Goal: Task Accomplishment & Management: Manage account settings

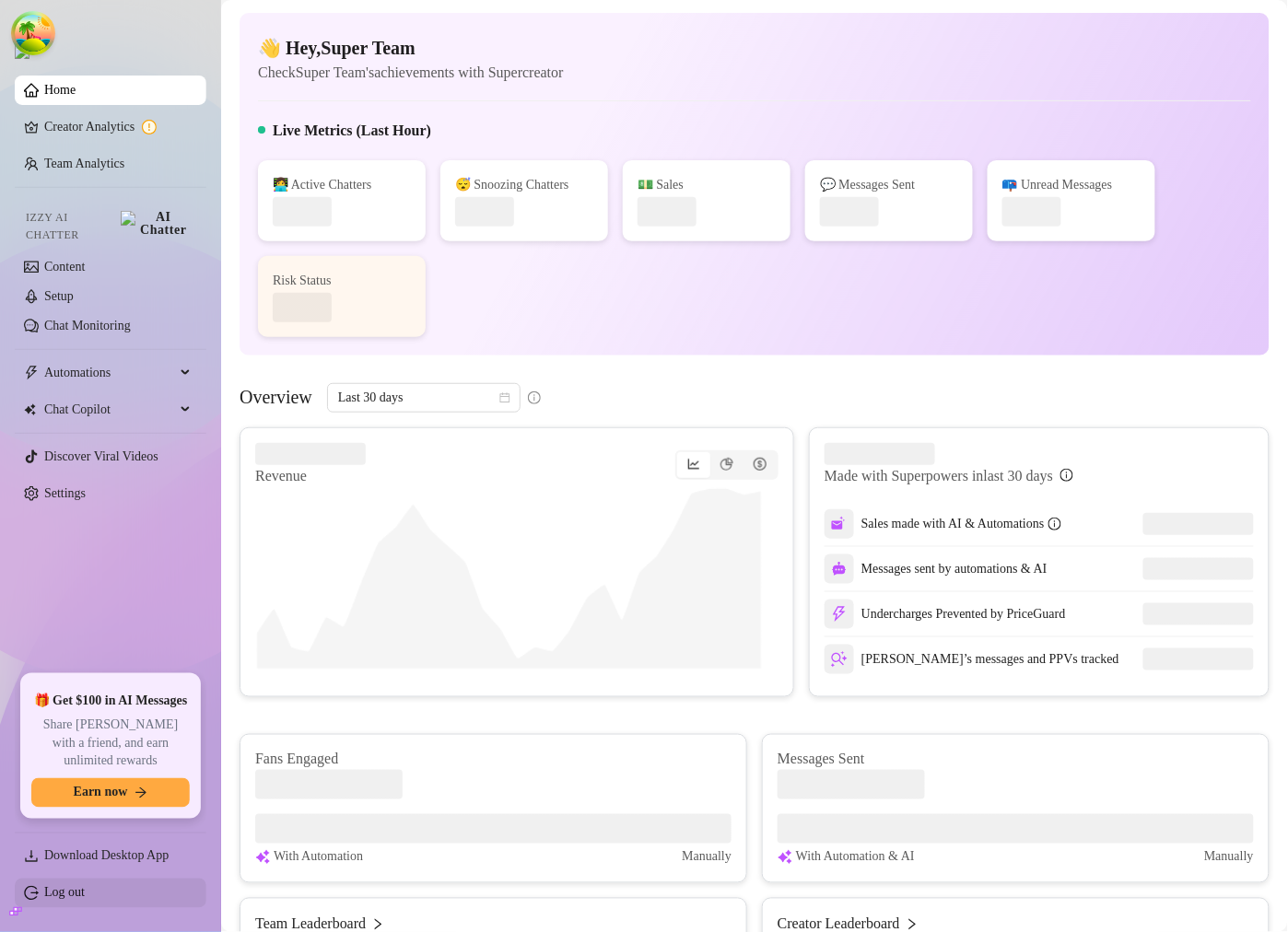
click at [79, 889] on link "Log out" at bounding box center [64, 893] width 41 height 14
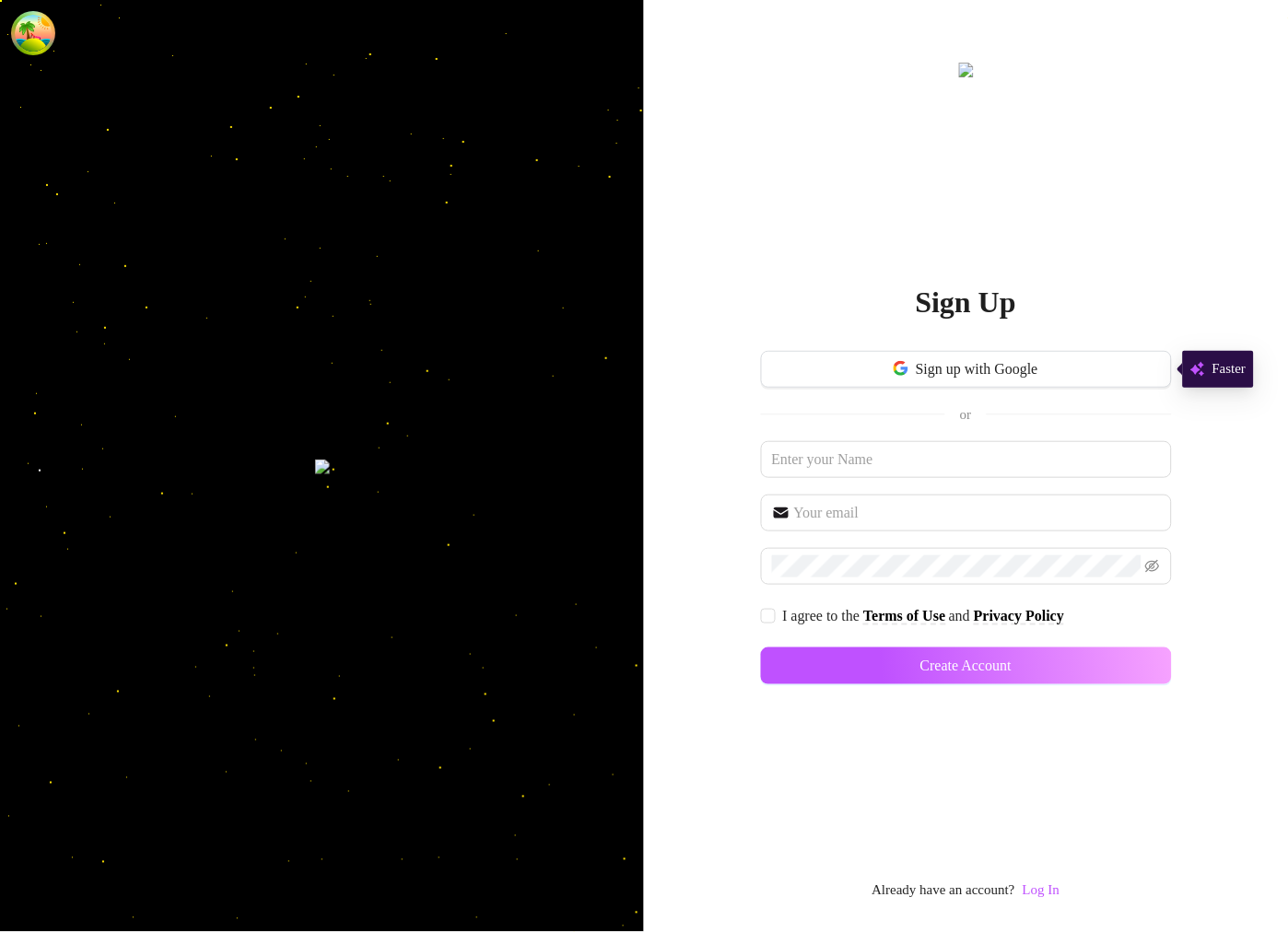
click at [1074, 892] on div "Sign Up Sign up with Google or I agree to the Terms of Use and Privacy Policy C…" at bounding box center [966, 480] width 411 height 844
click at [1059, 892] on link "Log In" at bounding box center [1040, 890] width 37 height 15
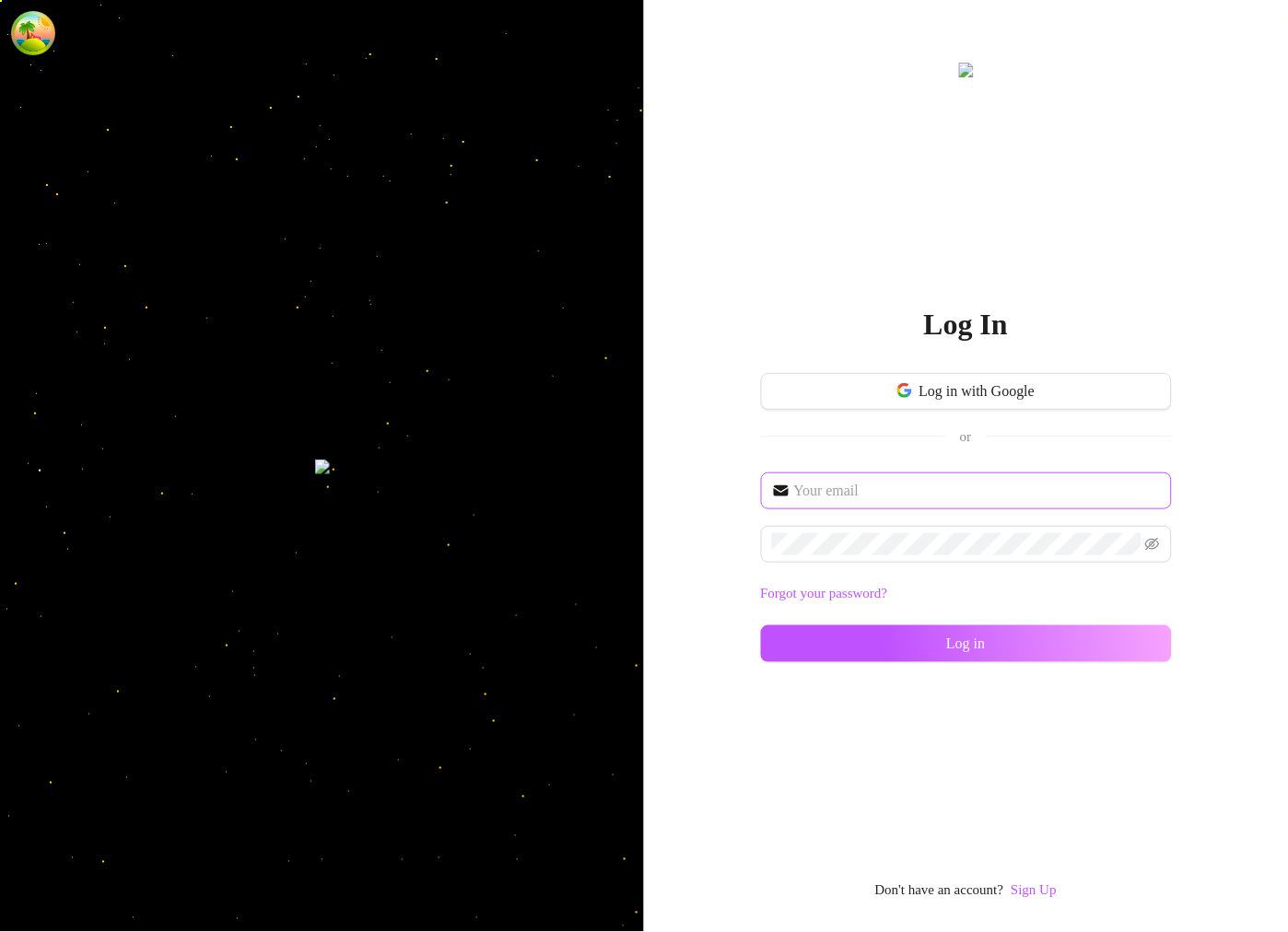
click at [842, 505] on span at bounding box center [966, 490] width 411 height 37
click at [843, 495] on input "text" at bounding box center [977, 491] width 367 height 22
type input "[EMAIL_ADDRESS][DOMAIN_NAME]"
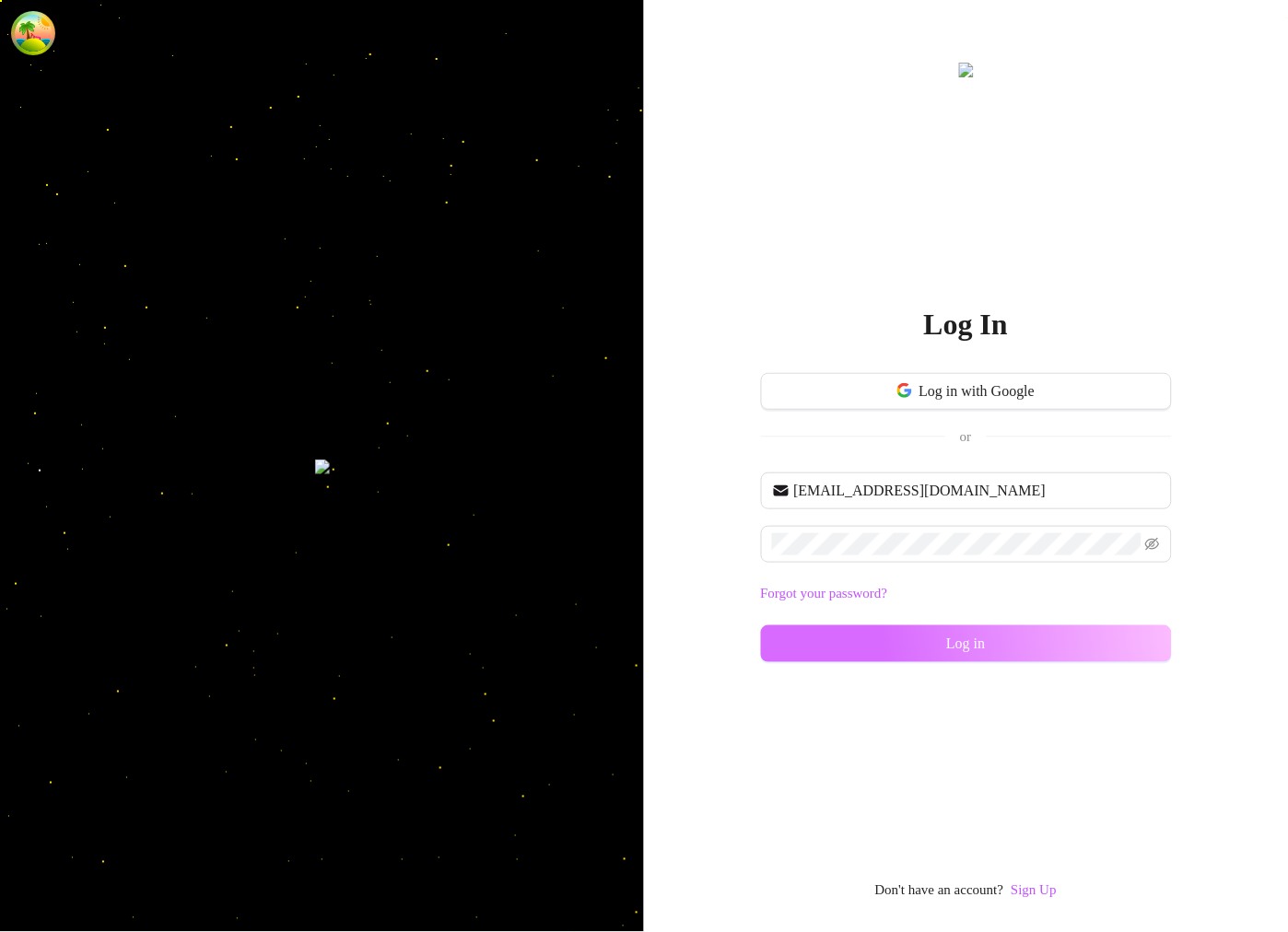
click at [831, 637] on button "Log in" at bounding box center [966, 644] width 411 height 37
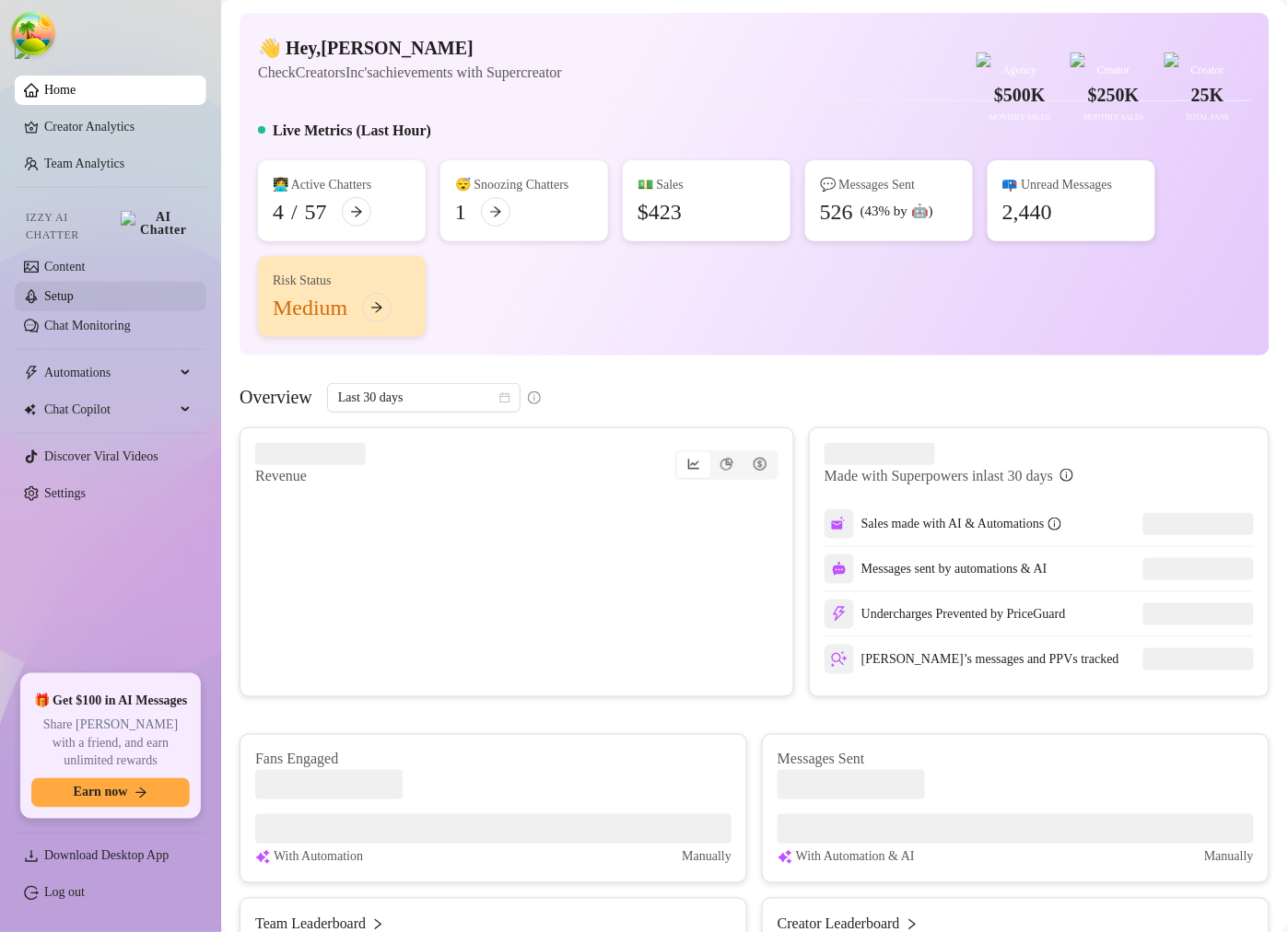
click at [74, 289] on link "Setup" at bounding box center [59, 296] width 30 height 14
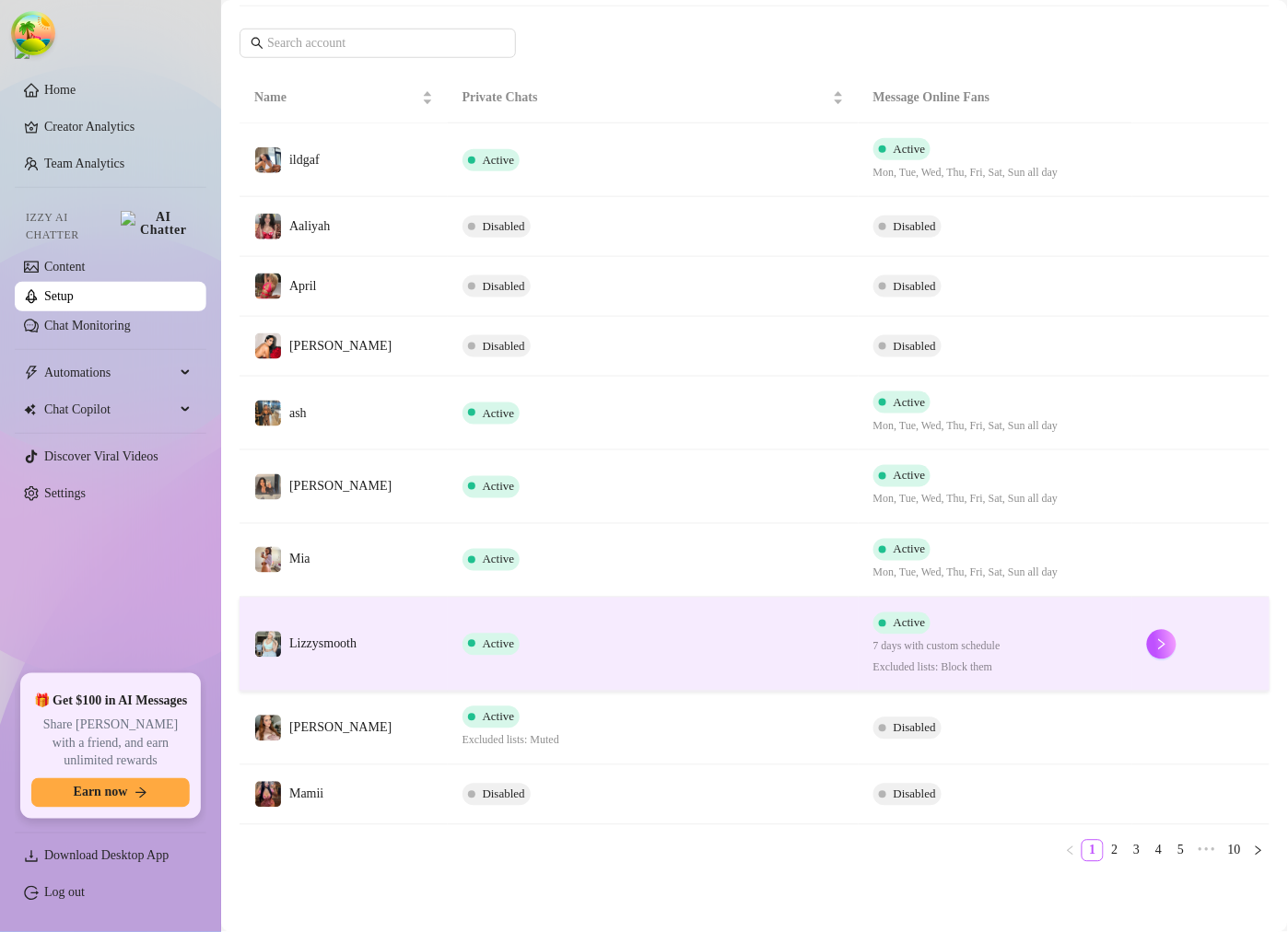
scroll to position [281, 0]
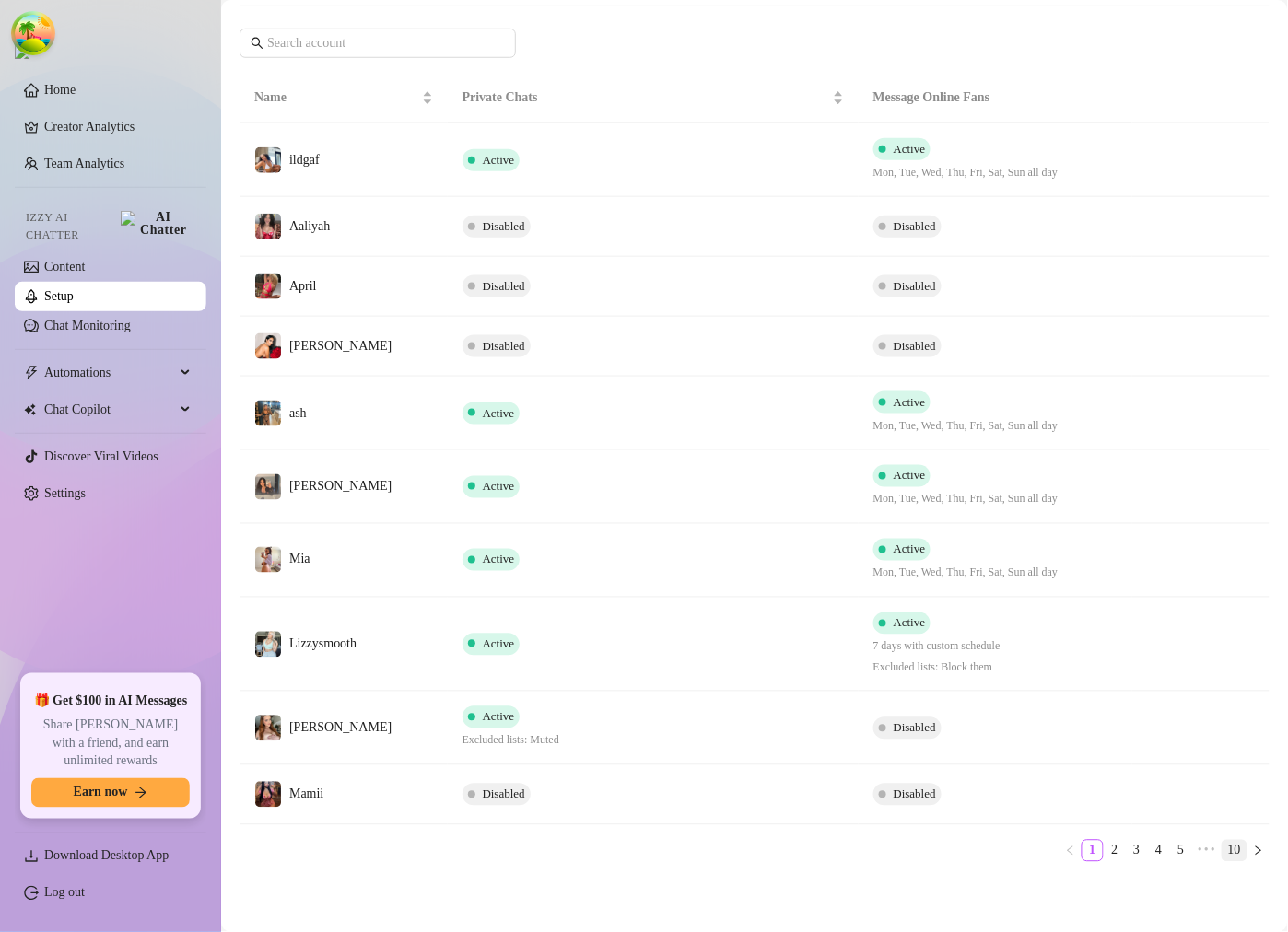
click at [1222, 848] on link "10" at bounding box center [1234, 851] width 24 height 20
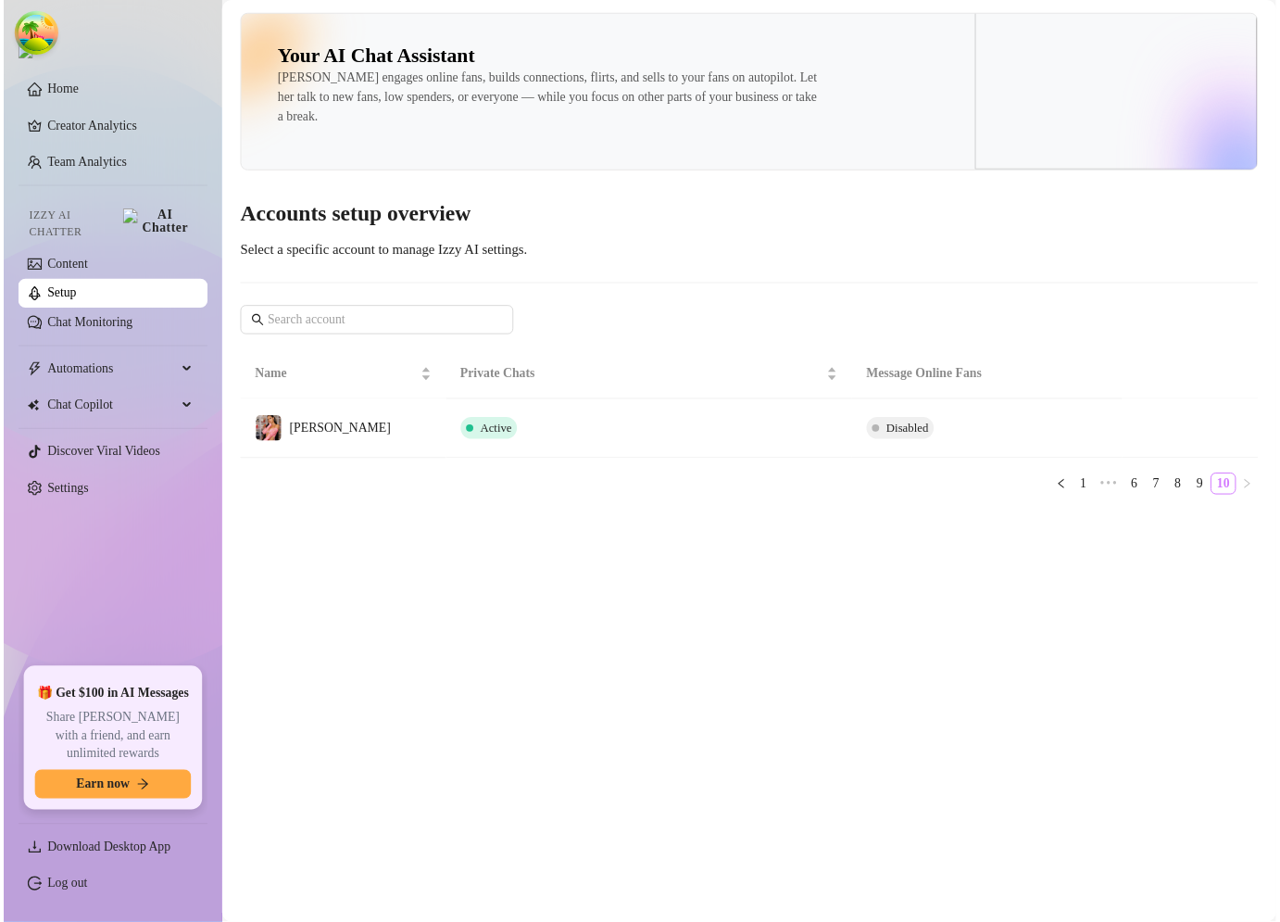
scroll to position [0, 0]
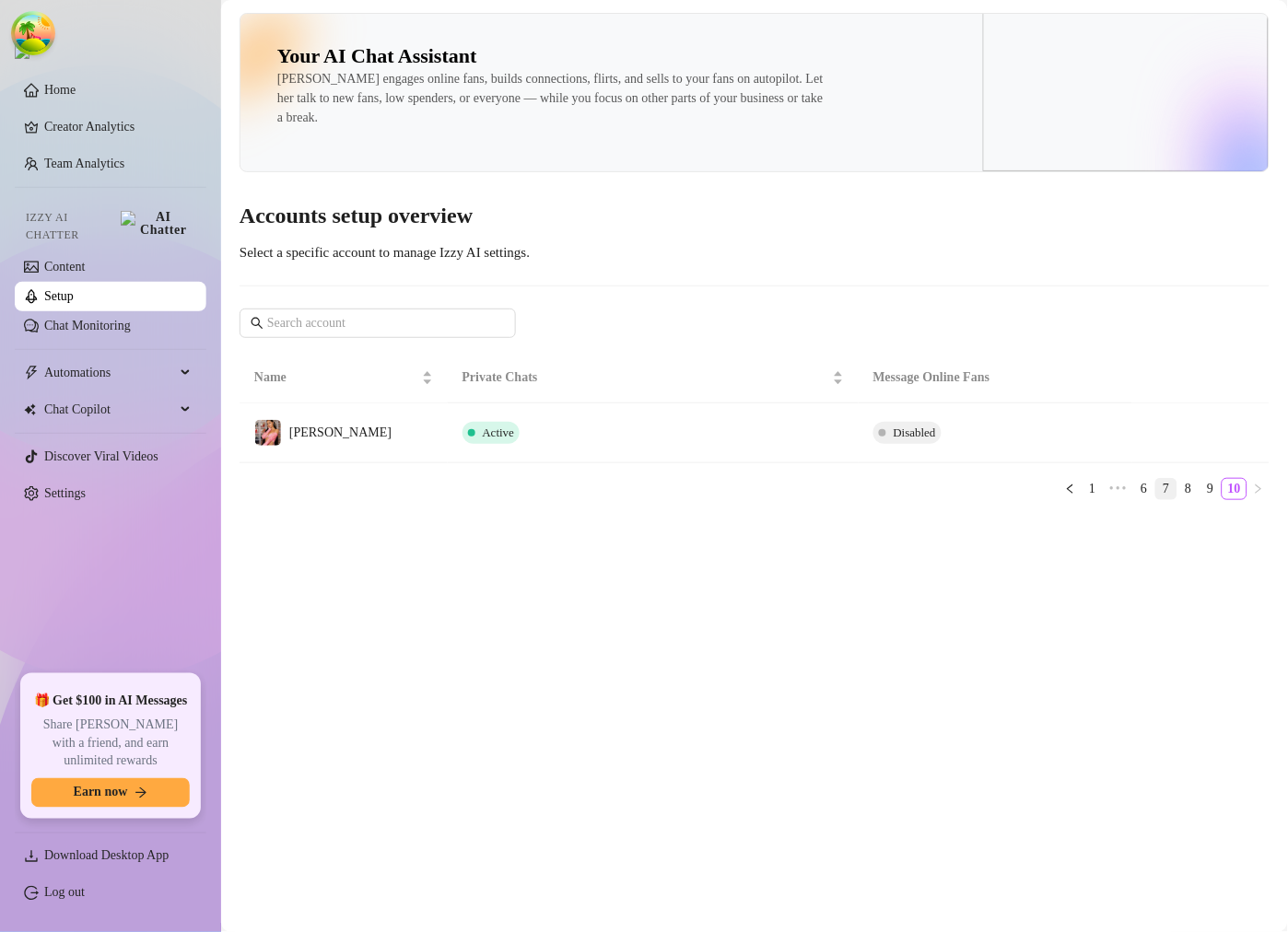
click at [1169, 483] on link "7" at bounding box center [1167, 489] width 20 height 20
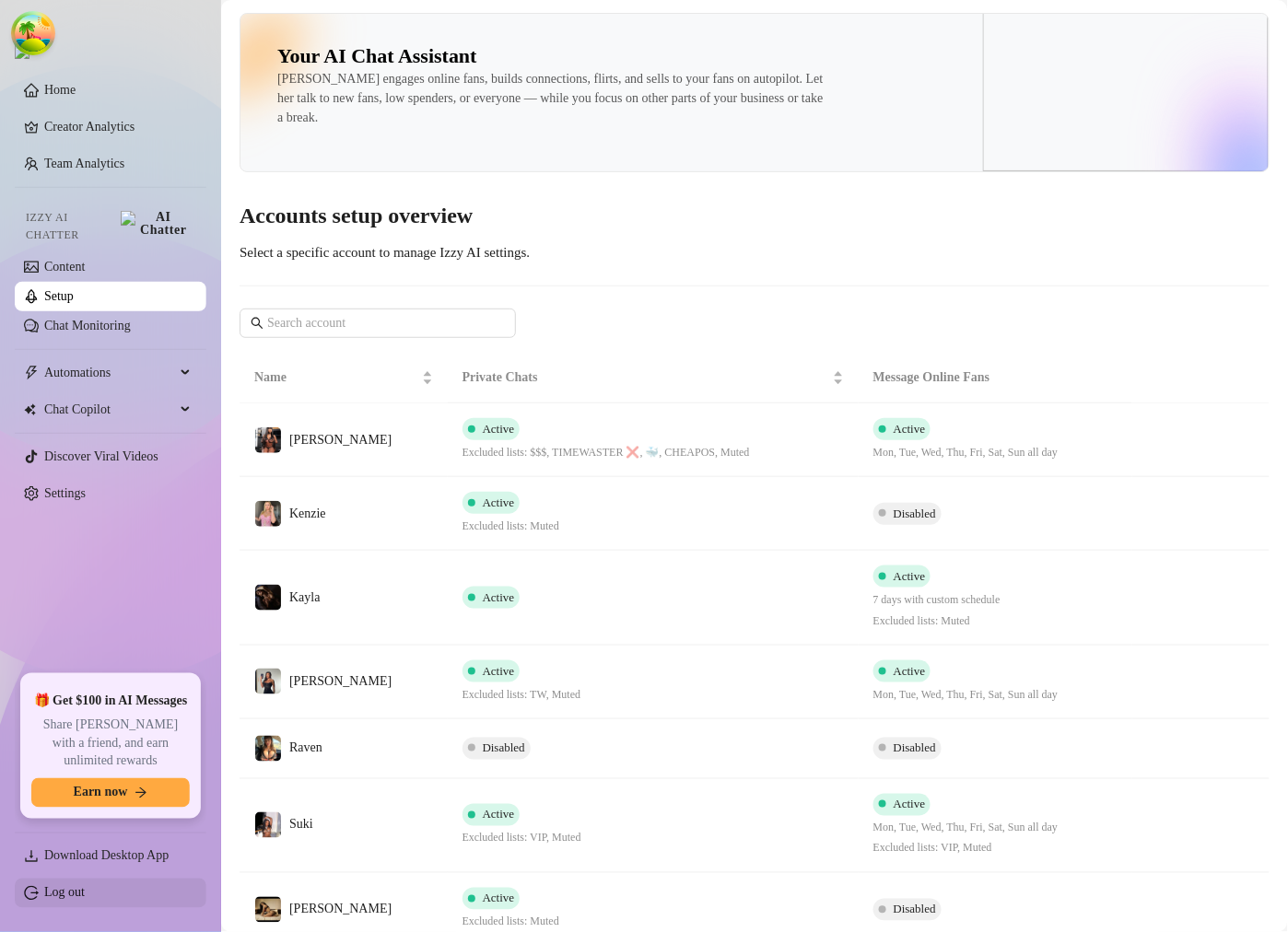
click at [85, 899] on link "Log out" at bounding box center [64, 893] width 41 height 14
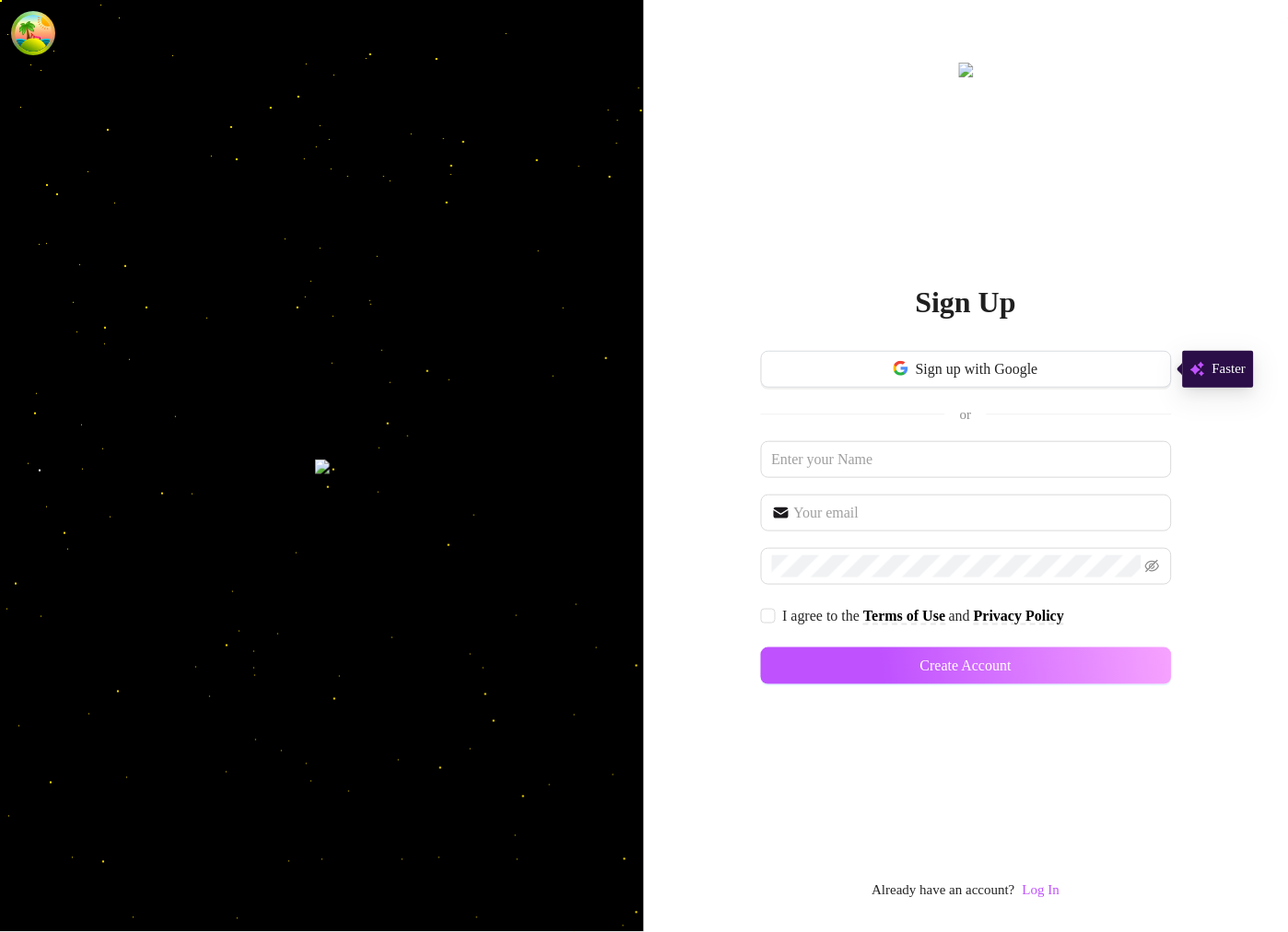
click at [1037, 880] on div "Sign Up Sign up with Google or I agree to the Terms of Use and Privacy Policy C…" at bounding box center [966, 480] width 411 height 844
click at [1045, 894] on link "Log In" at bounding box center [1040, 890] width 37 height 15
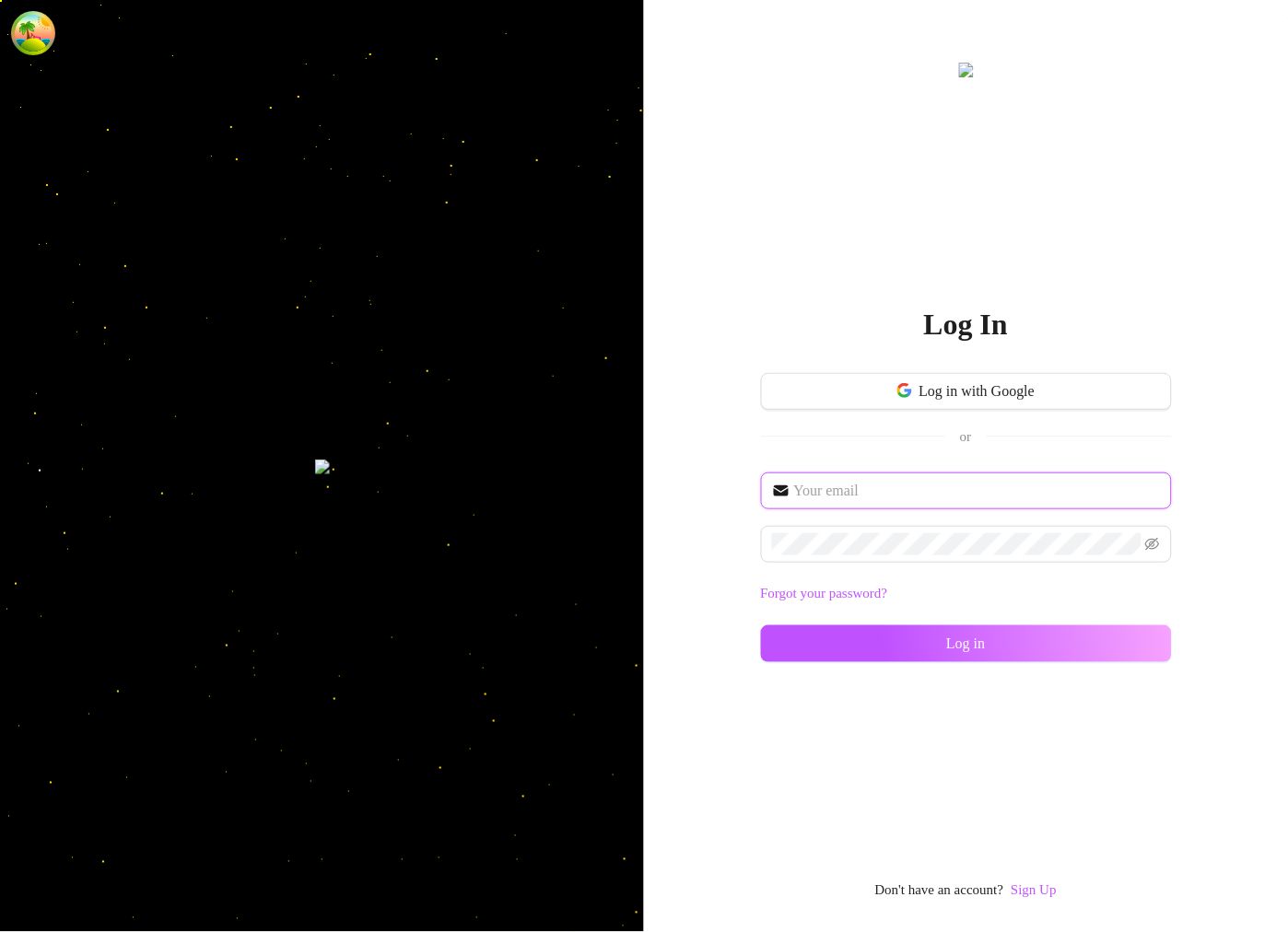
click at [858, 490] on input "text" at bounding box center [977, 491] width 367 height 22
type input "[EMAIL_ADDRESS][DOMAIN_NAME]"
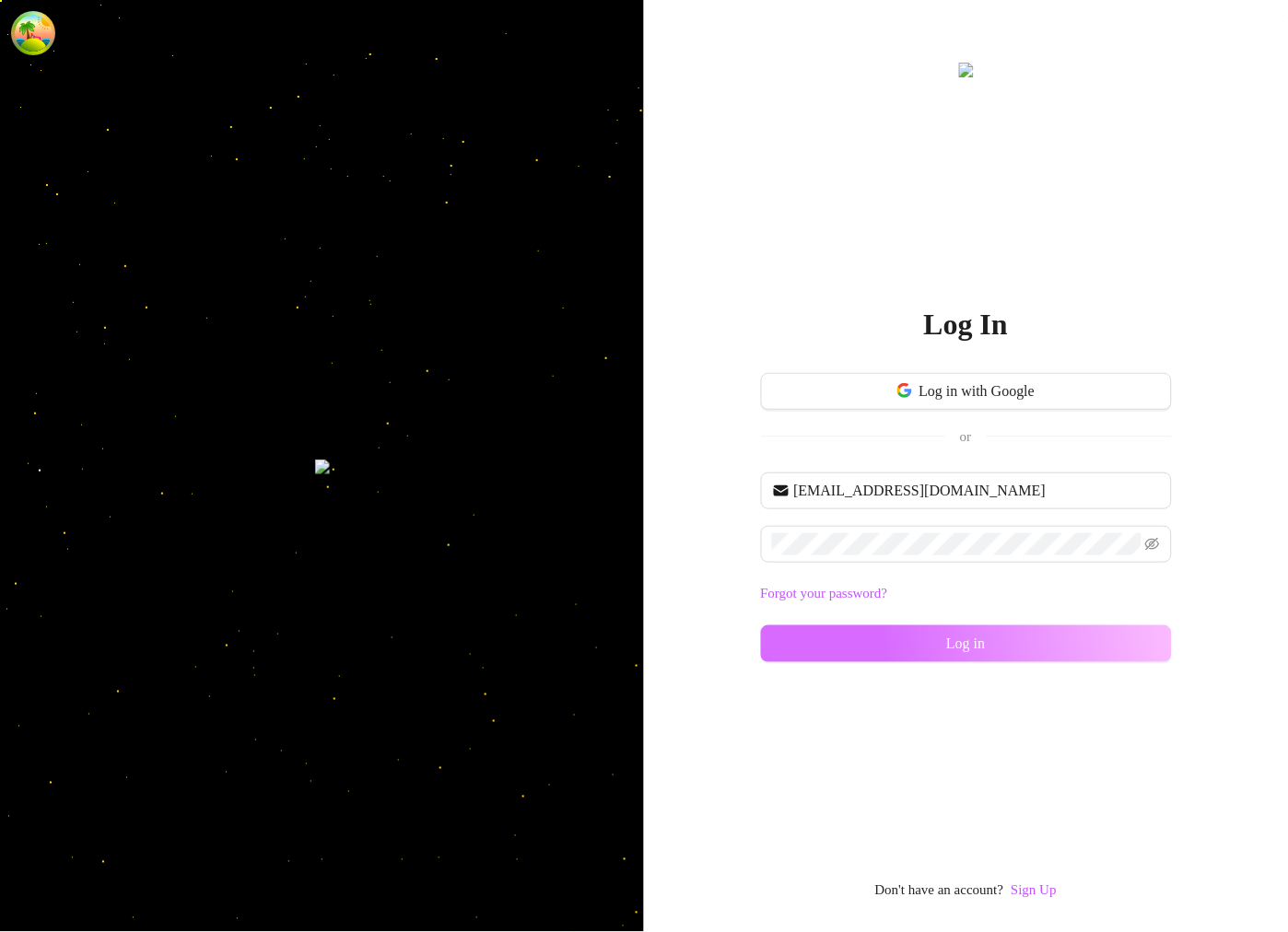
click at [841, 652] on button "Log in" at bounding box center [966, 644] width 411 height 37
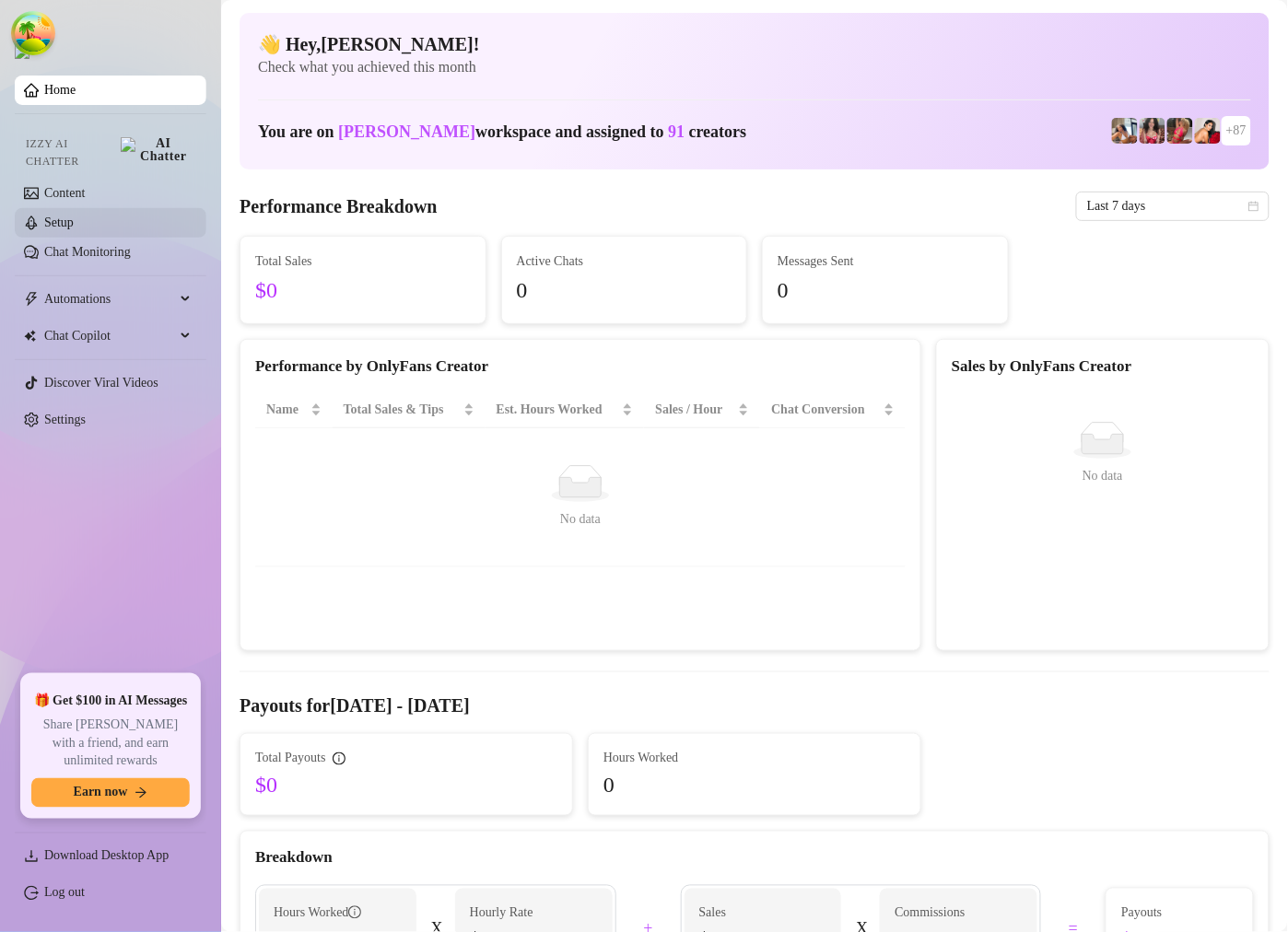
click at [72, 223] on link "Setup" at bounding box center [59, 223] width 30 height 14
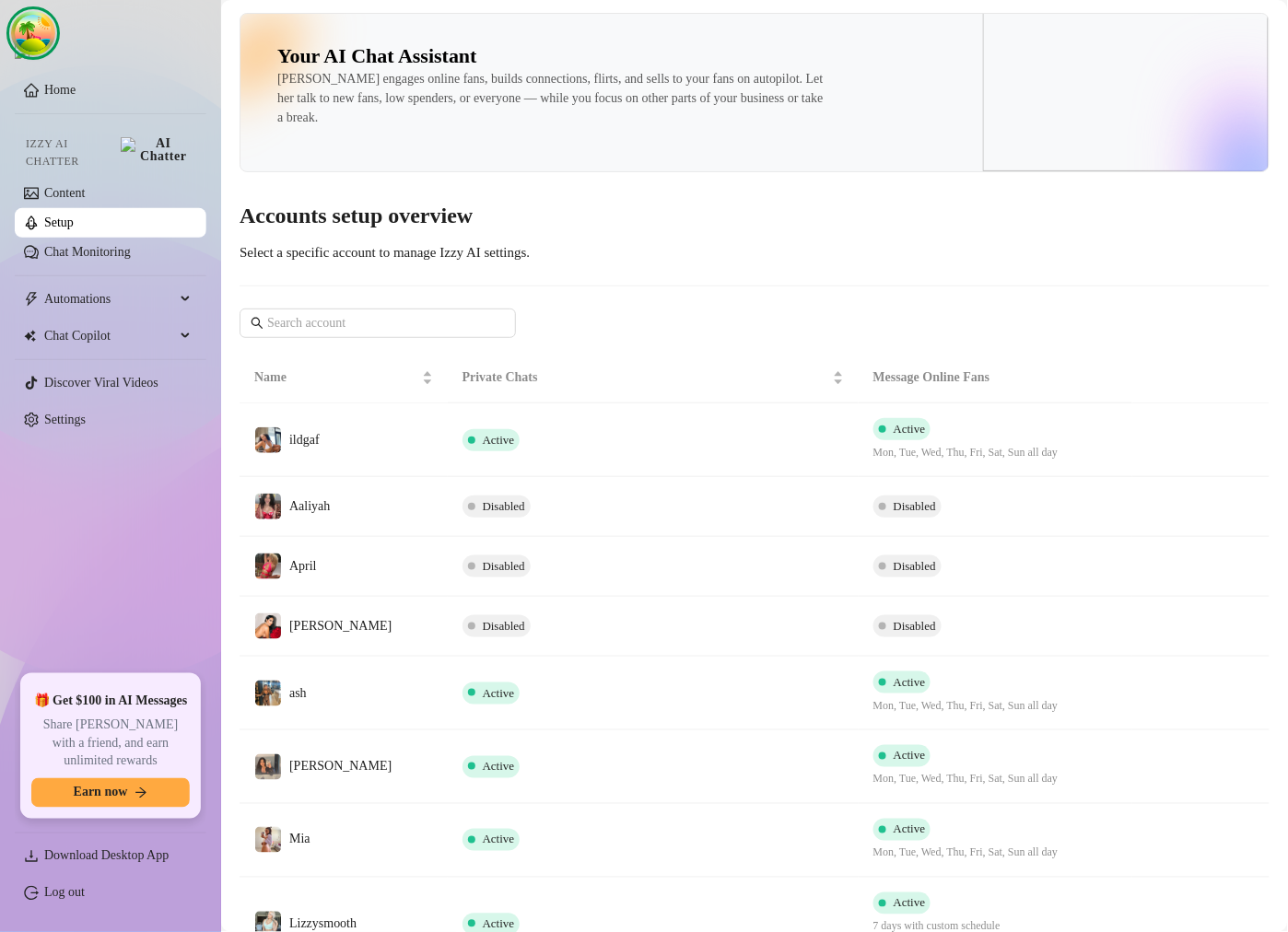
click at [41, 40] on ellipse "Open Tanstack query devtools" at bounding box center [46, 51] width 25 height 22
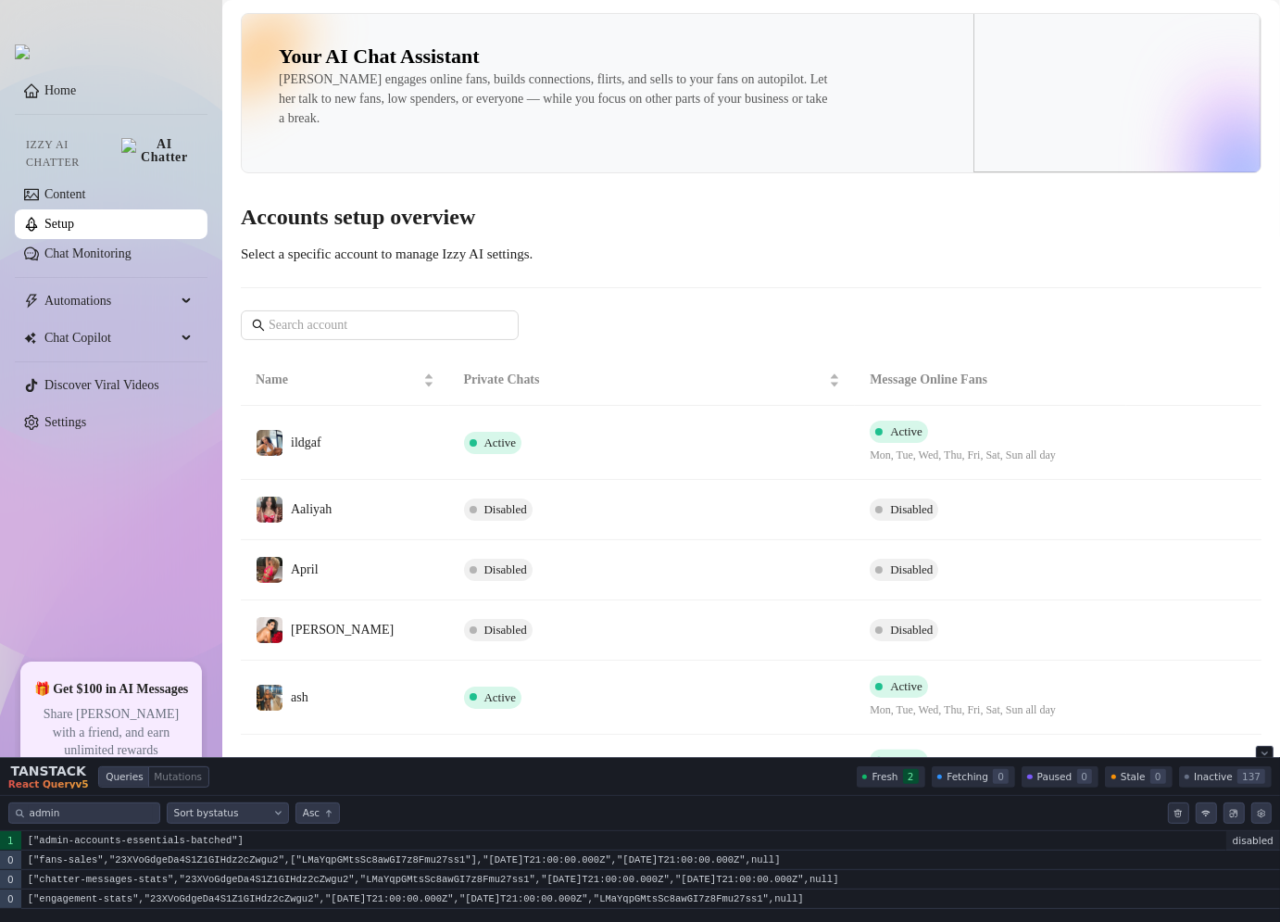
click at [1177, 817] on icon "Clear query cache" at bounding box center [1179, 813] width 7 height 7
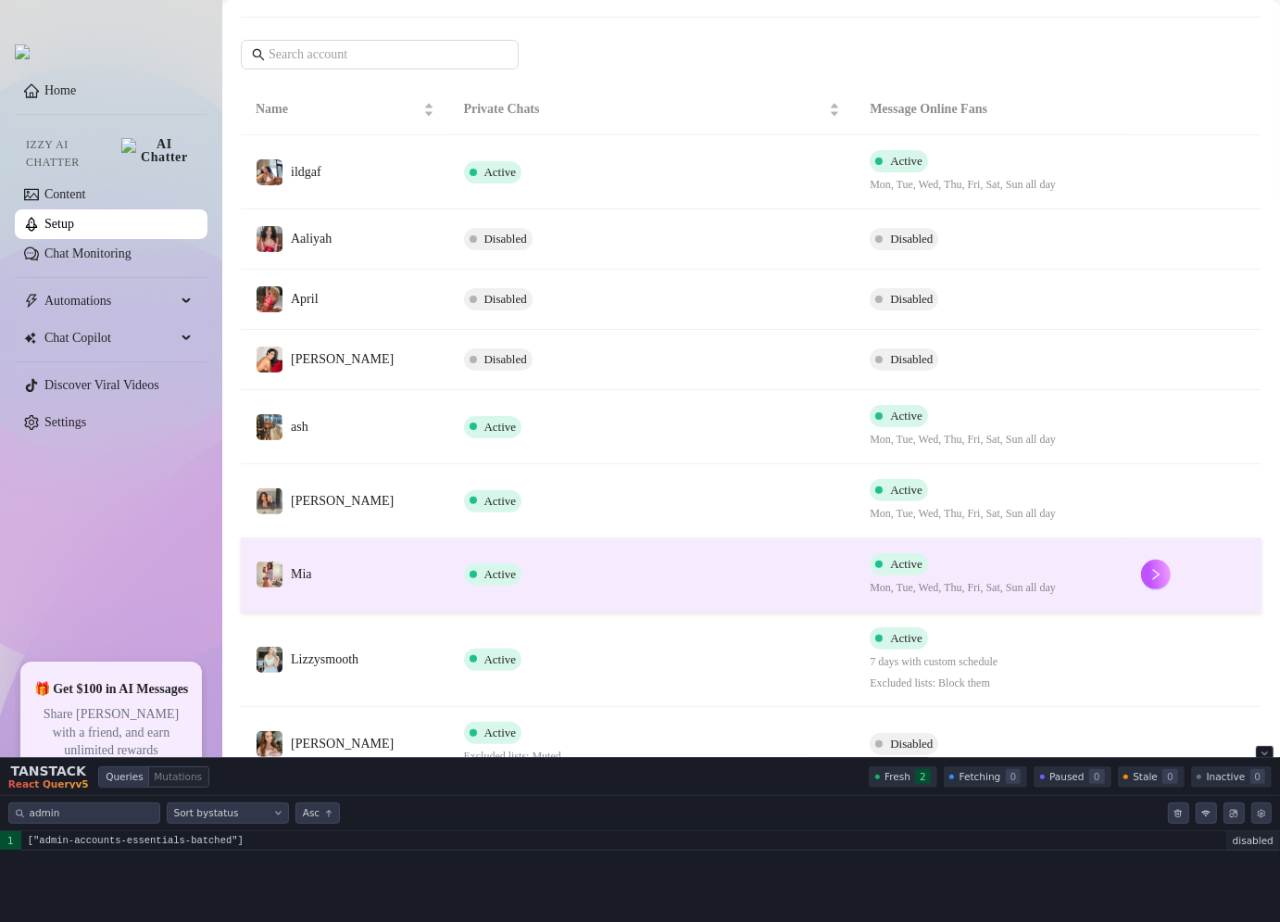
scroll to position [283, 0]
